Goal: Task Accomplishment & Management: Use online tool/utility

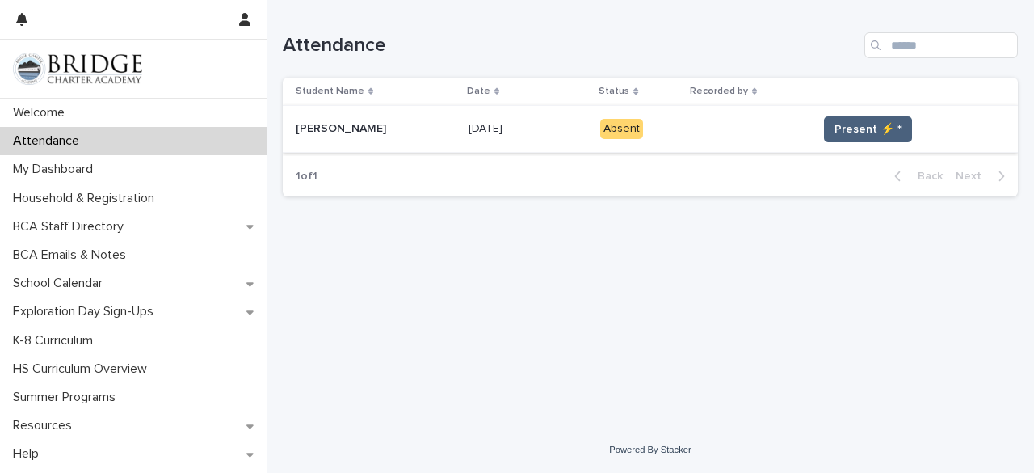
click at [842, 124] on span "Present ⚡ *" at bounding box center [868, 129] width 67 height 16
